Goal: Transaction & Acquisition: Obtain resource

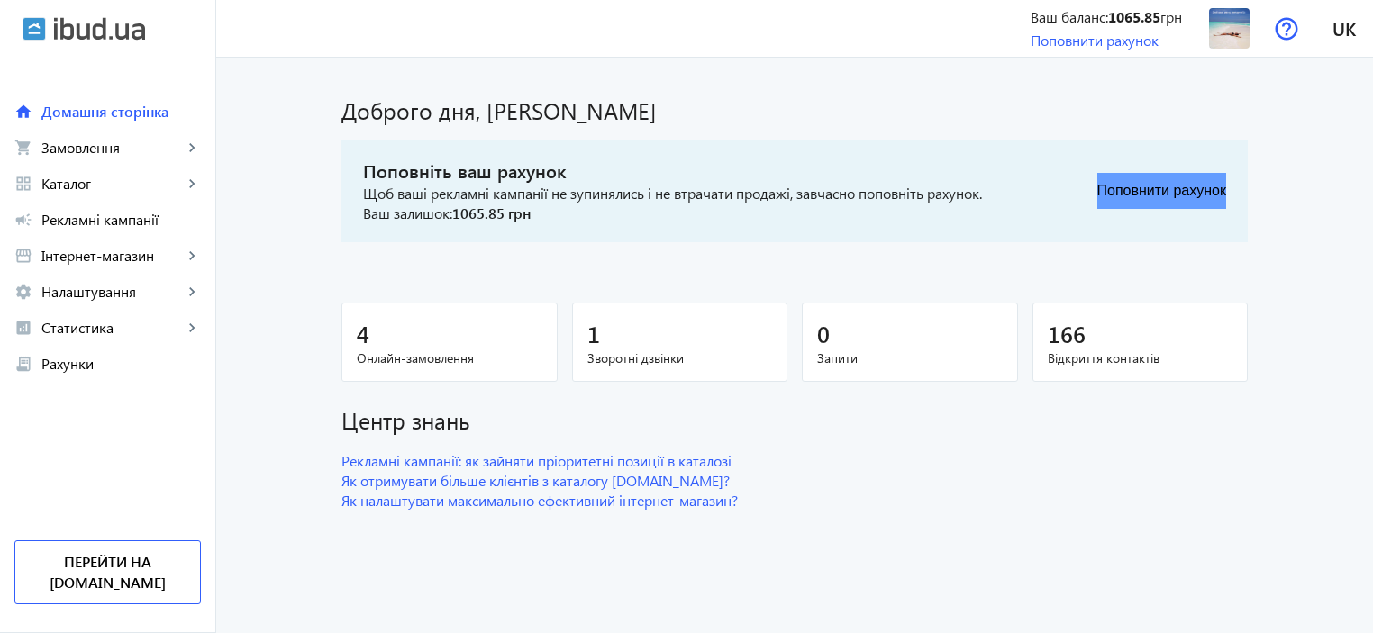
click at [1164, 192] on button "Поповнити рахунок" at bounding box center [1161, 191] width 129 height 36
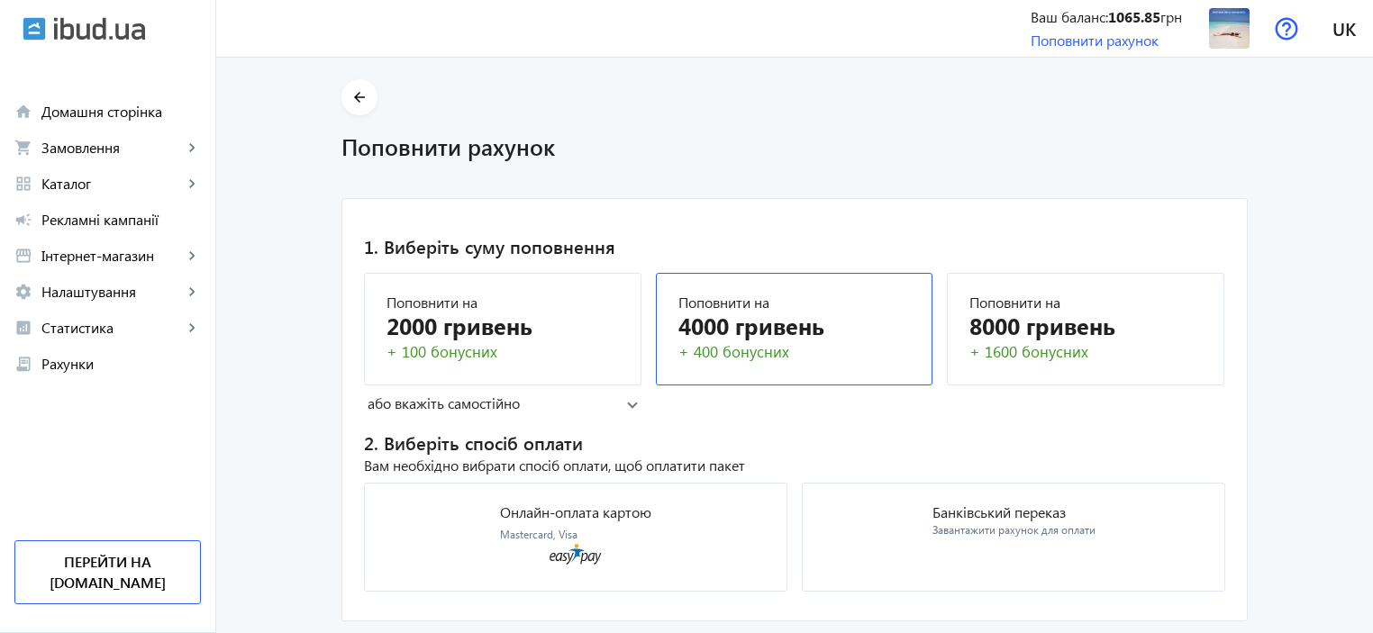
click at [734, 326] on div "4000 гривень" at bounding box center [794, 326] width 232 height 32
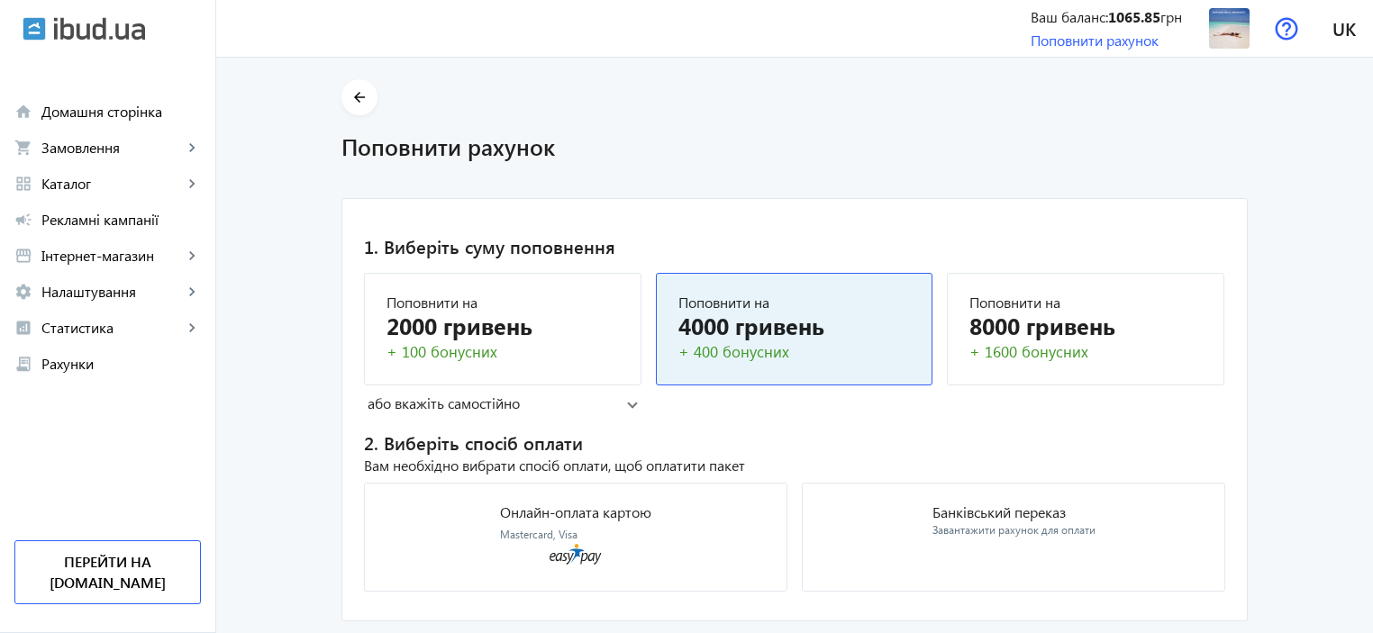
scroll to position [48, 0]
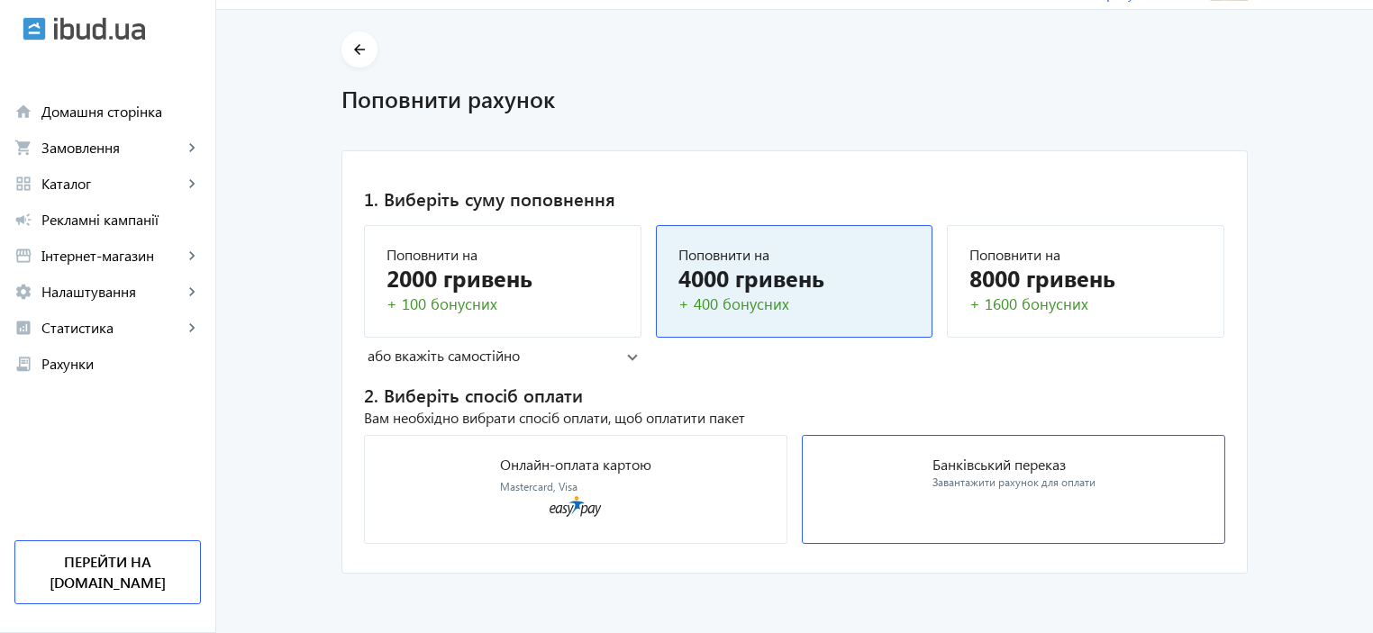
click at [1020, 473] on div "Банківський переказ Завантажити рахунок для оплати" at bounding box center [1013, 474] width 163 height 33
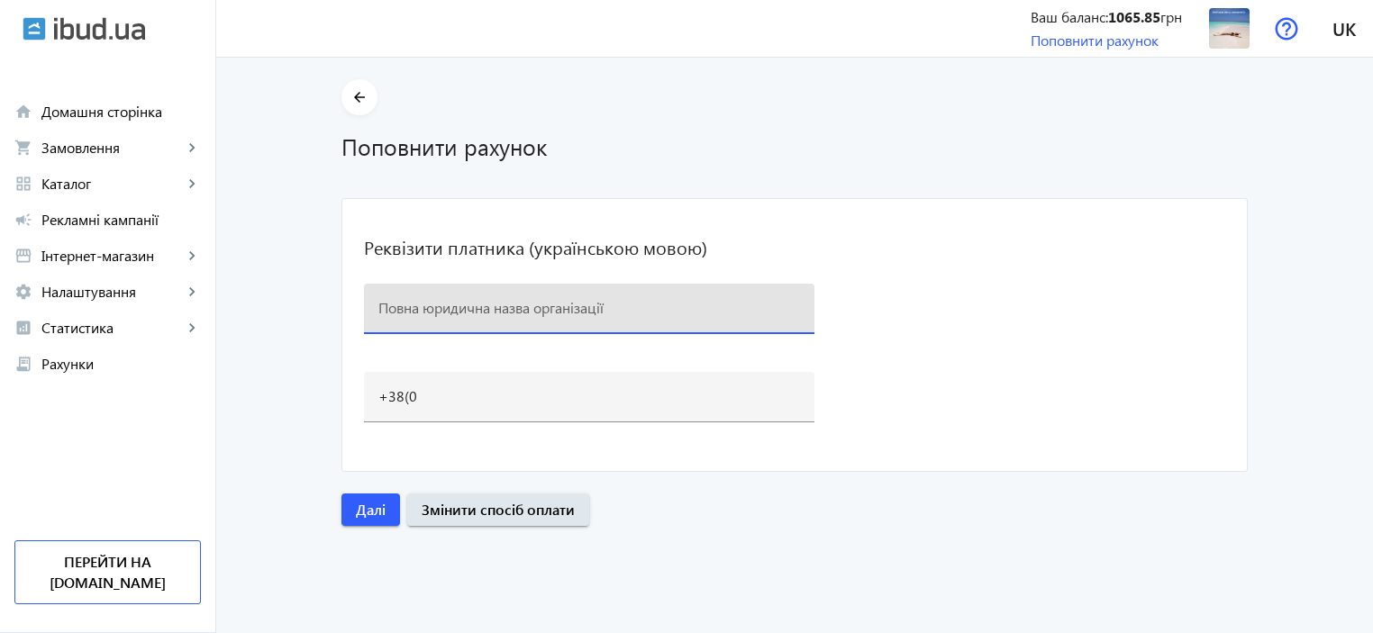
click at [432, 308] on input at bounding box center [589, 307] width 422 height 19
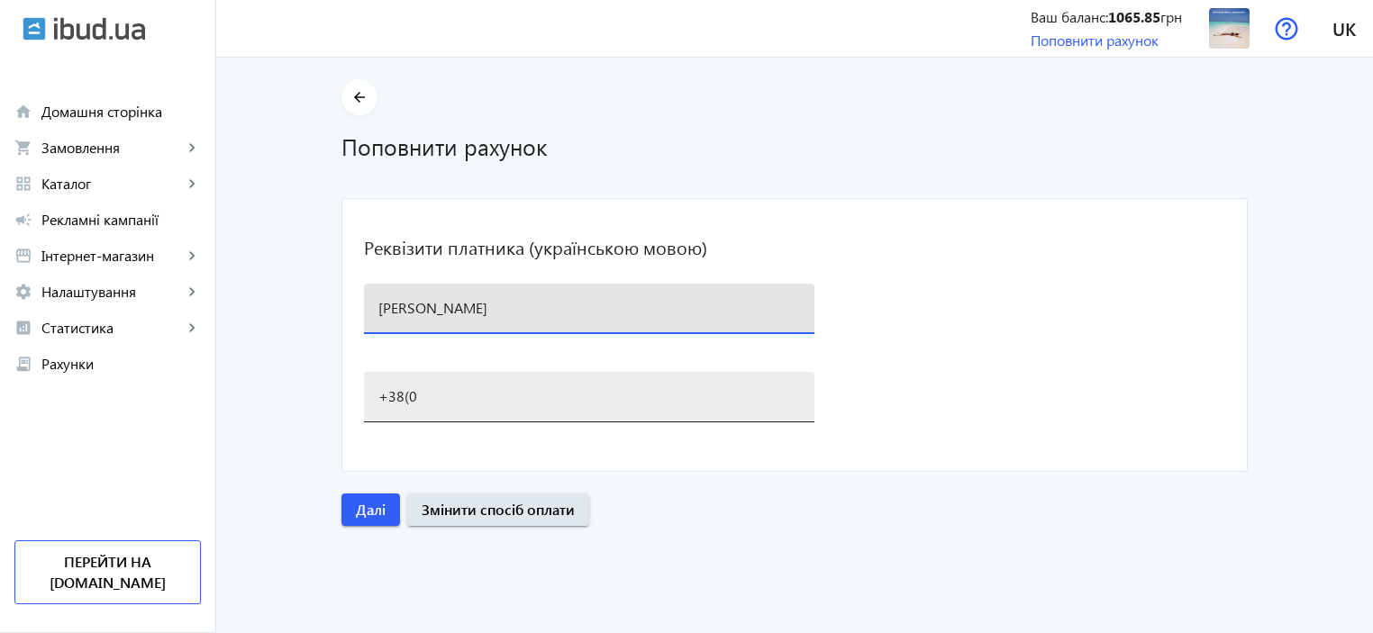
type input "[PERSON_NAME]"
click at [425, 397] on input "+38(0" at bounding box center [589, 395] width 422 height 19
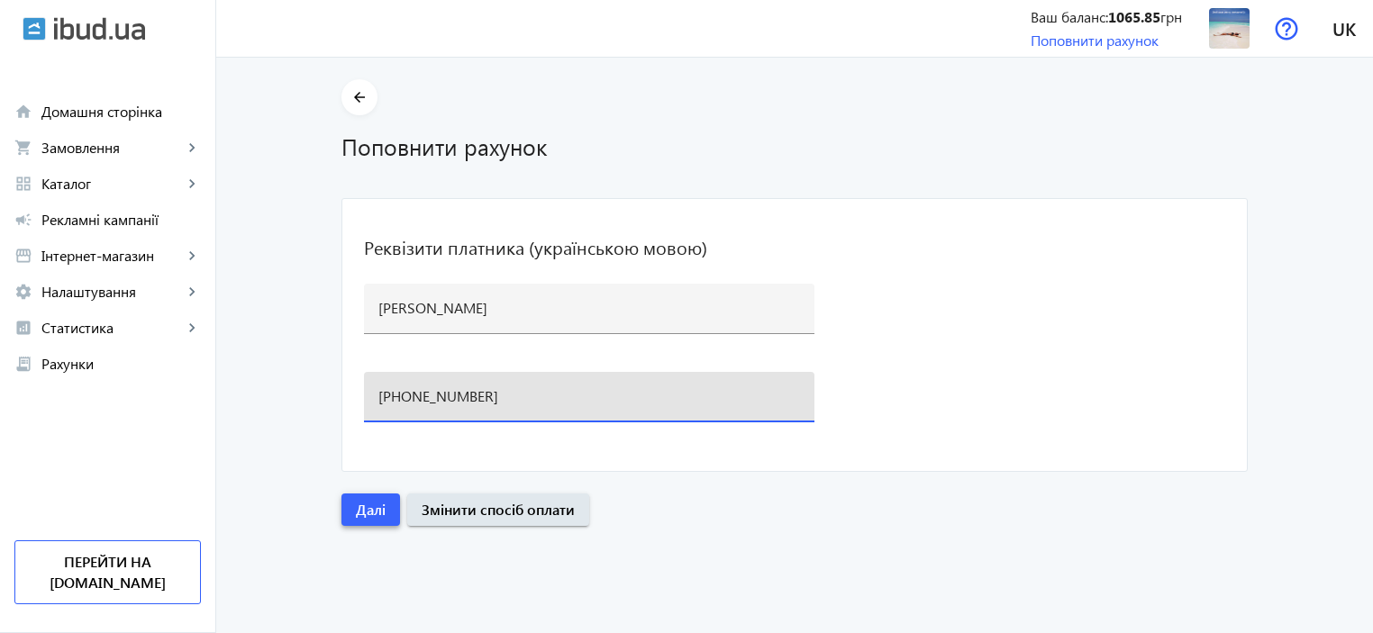
type input "[PHONE_NUMBER]"
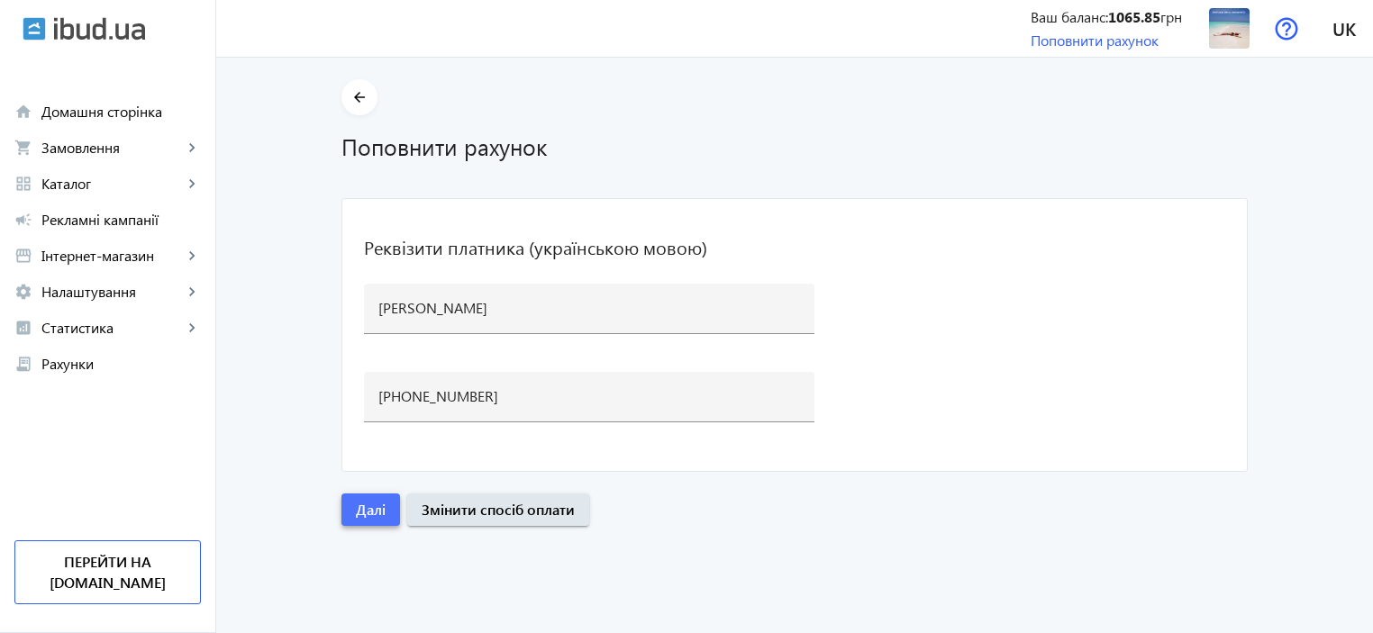
click at [359, 508] on span "Далі" at bounding box center [371, 510] width 30 height 20
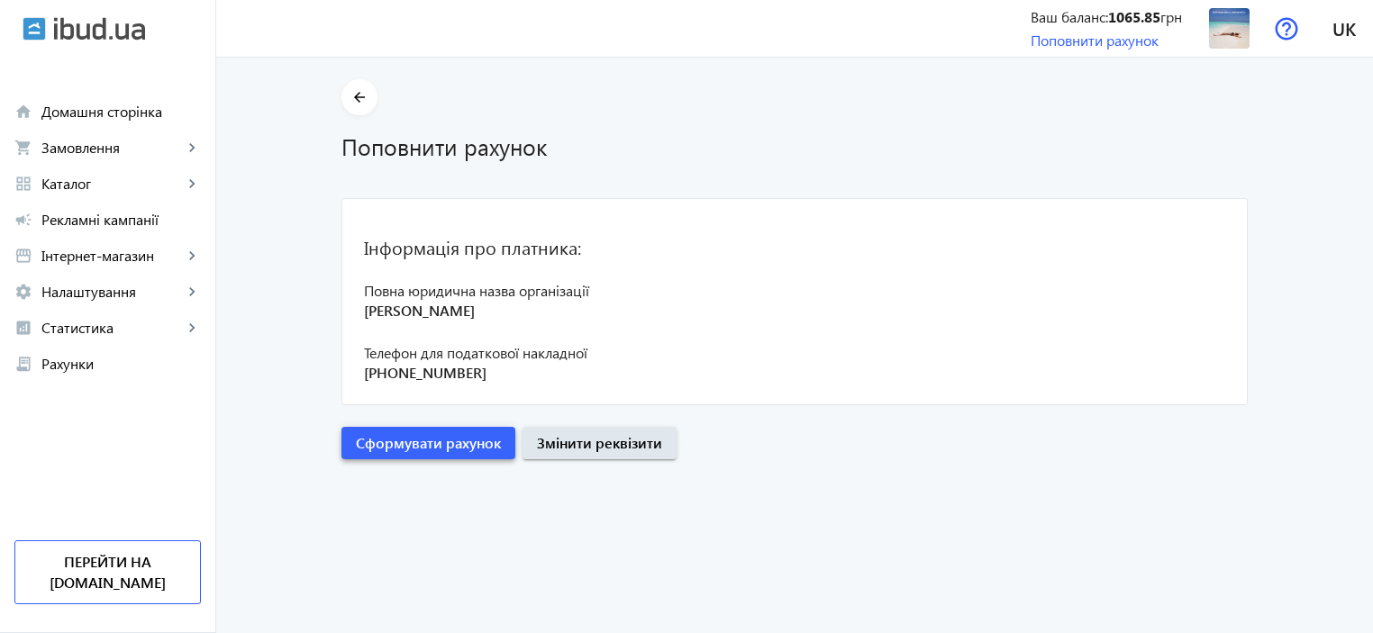
click at [419, 442] on span "Сформувати рахунок" at bounding box center [428, 443] width 145 height 20
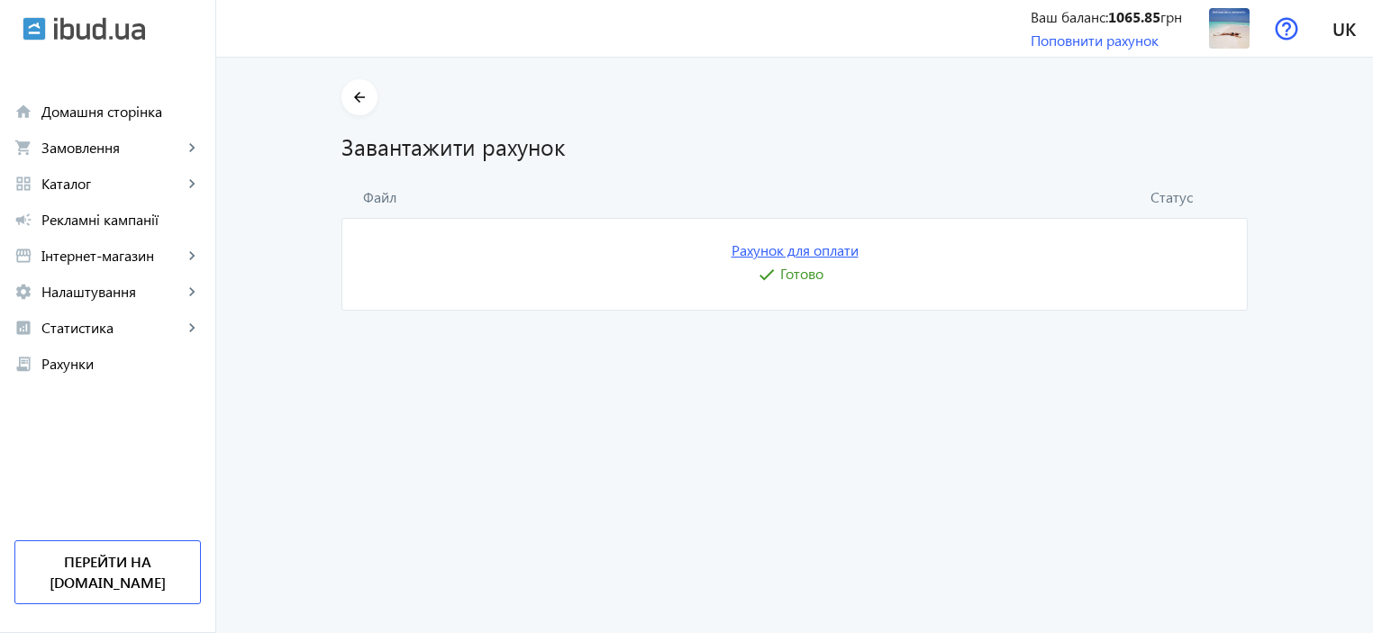
click at [796, 252] on link "Рахунок для оплати" at bounding box center [794, 251] width 127 height 20
